Goal: Navigation & Orientation: Find specific page/section

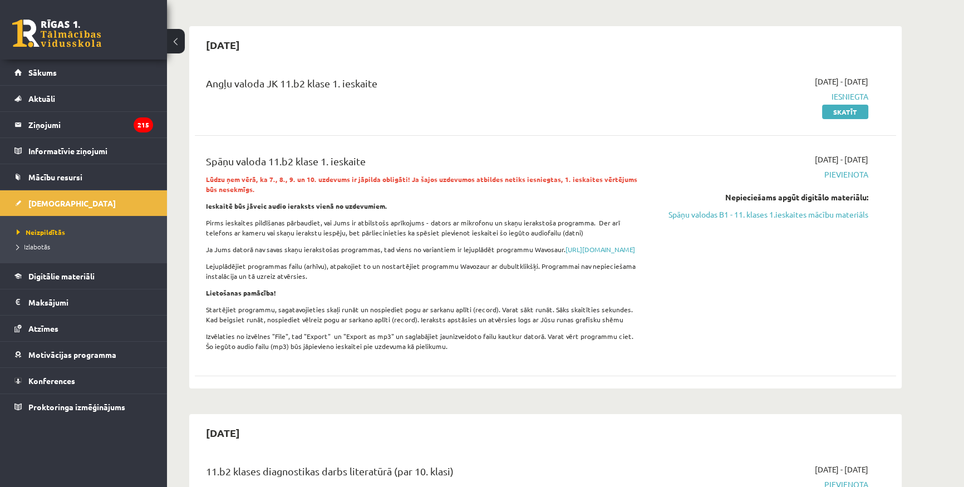
scroll to position [101, 0]
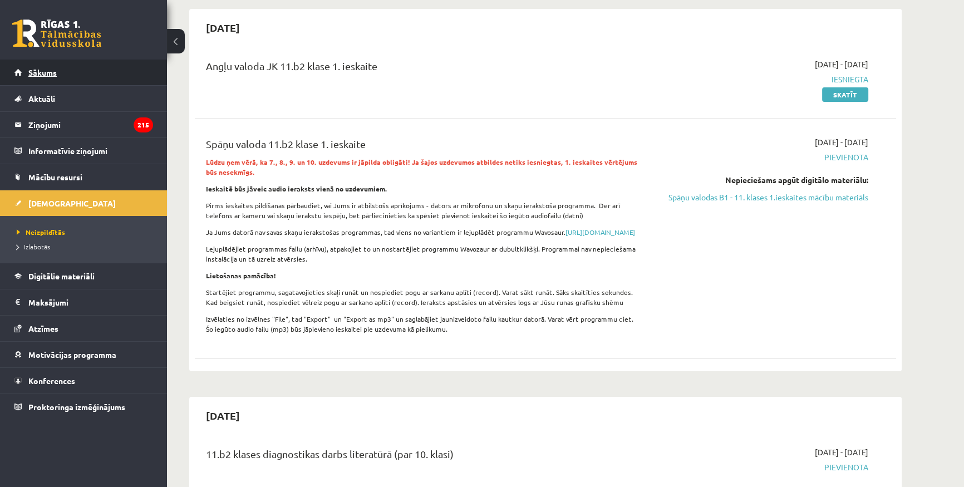
click at [61, 66] on link "Sākums" at bounding box center [83, 73] width 139 height 26
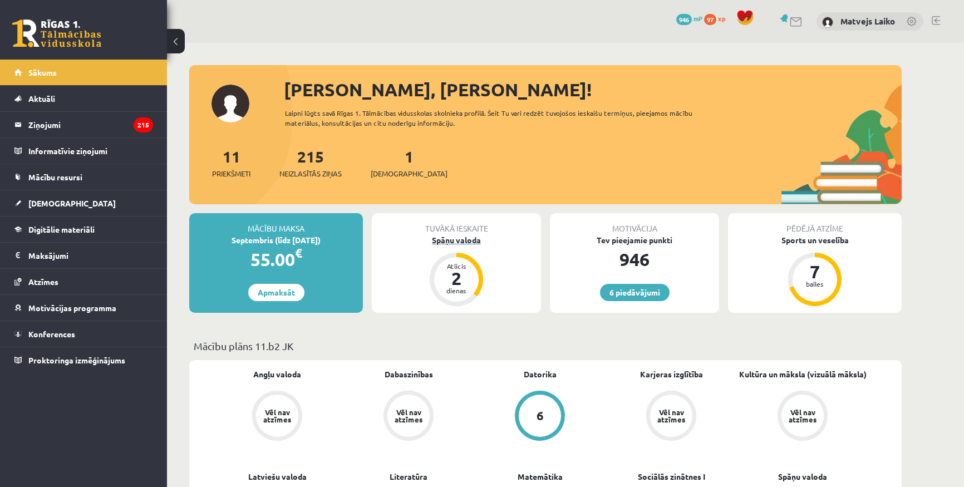
scroll to position [101, 0]
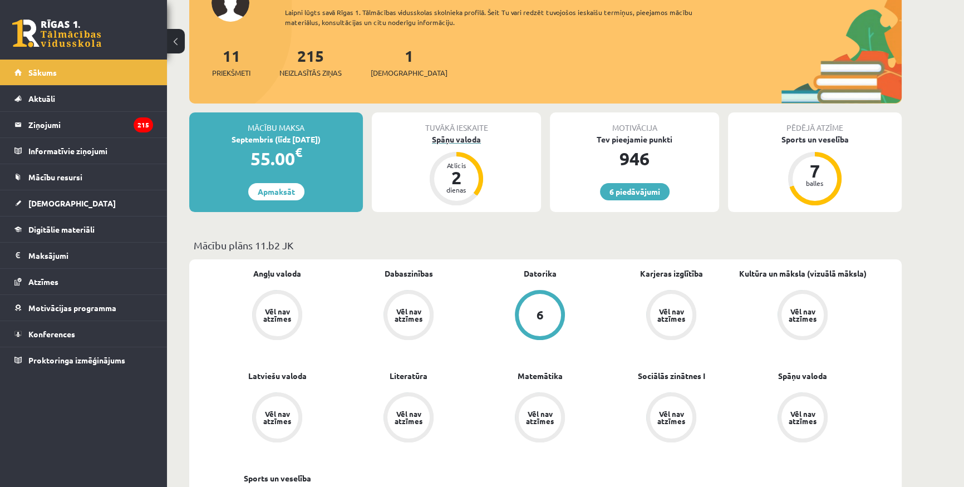
click at [468, 156] on div "Atlicis 2 dienas" at bounding box center [456, 178] width 53 height 53
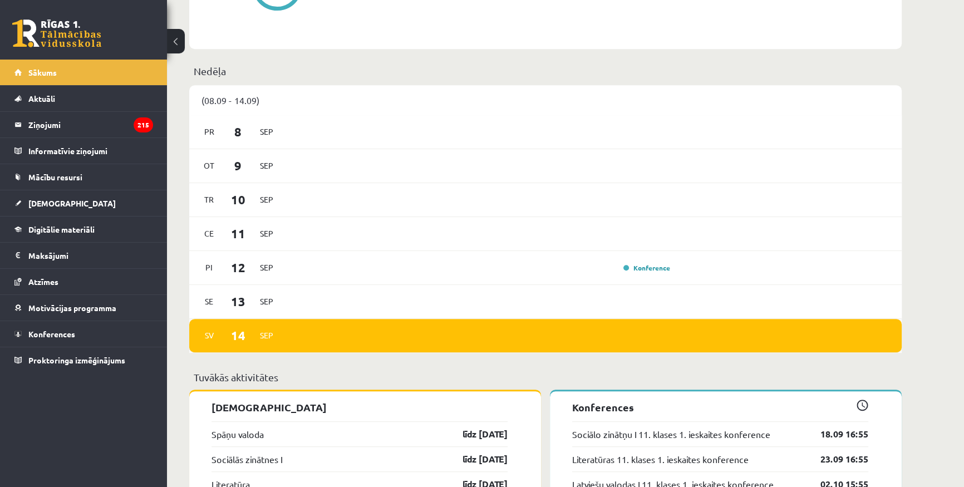
scroll to position [557, 0]
